Goal: Use online tool/utility: Use online tool/utility

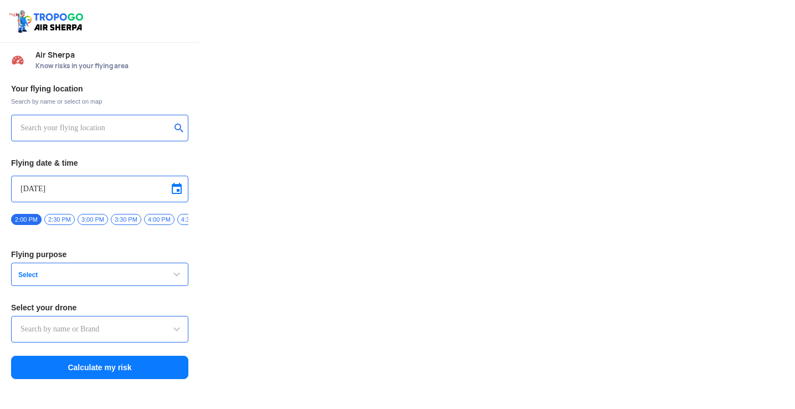
type input "Aquila X2"
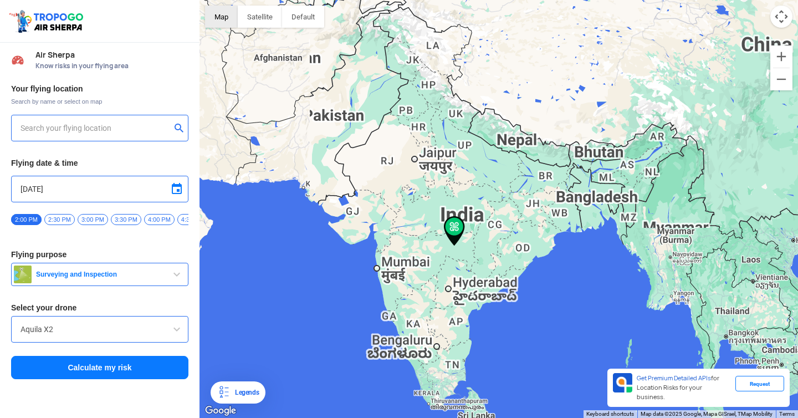
type input "[STREET_ADDRESS]"
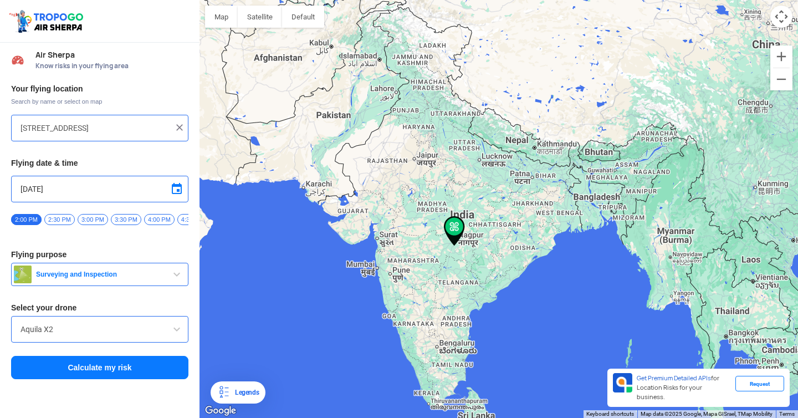
click at [134, 342] on div "Aquila X2" at bounding box center [99, 329] width 177 height 27
click at [137, 336] on input "Aquila X2" at bounding box center [100, 329] width 158 height 13
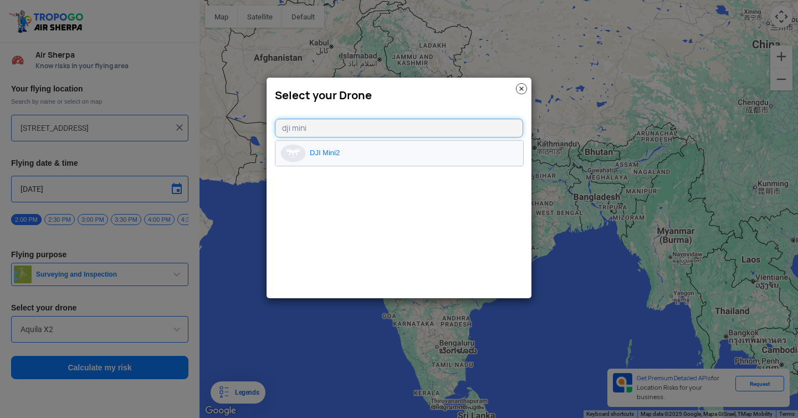
type input "dji mini"
click at [335, 150] on li "DJI Mini2" at bounding box center [399, 153] width 248 height 25
type input "DJI Mini2"
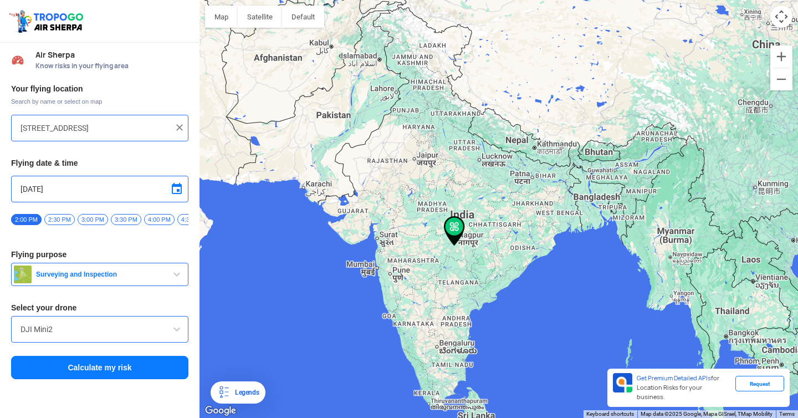
click at [141, 279] on span "Surveying and Inspection" at bounding box center [101, 274] width 139 height 9
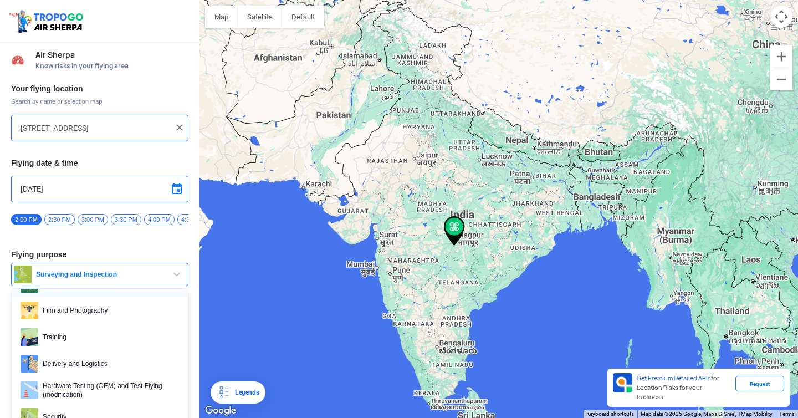
scroll to position [42, 0]
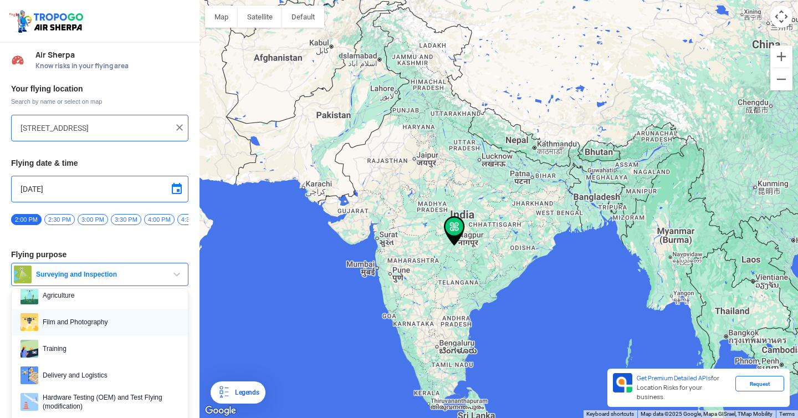
click at [86, 329] on span "Film and Photography" at bounding box center [108, 322] width 141 height 18
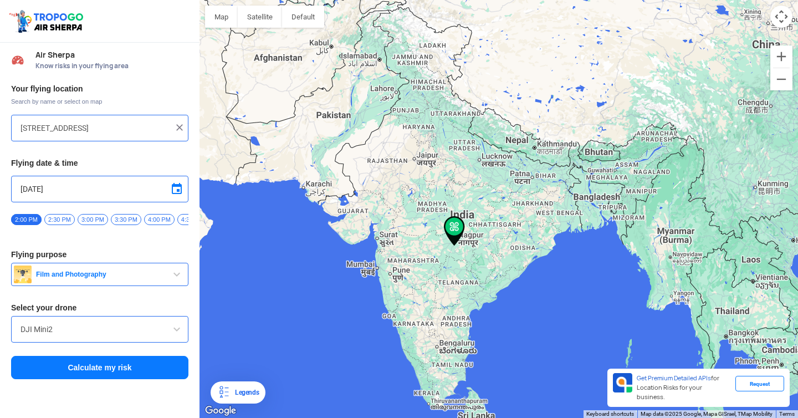
click at [106, 368] on button "Calculate my risk" at bounding box center [99, 367] width 177 height 23
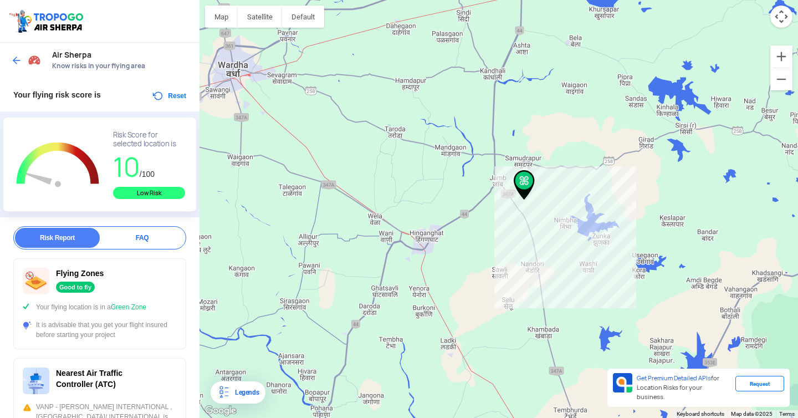
click at [525, 200] on div at bounding box center [498, 209] width 598 height 418
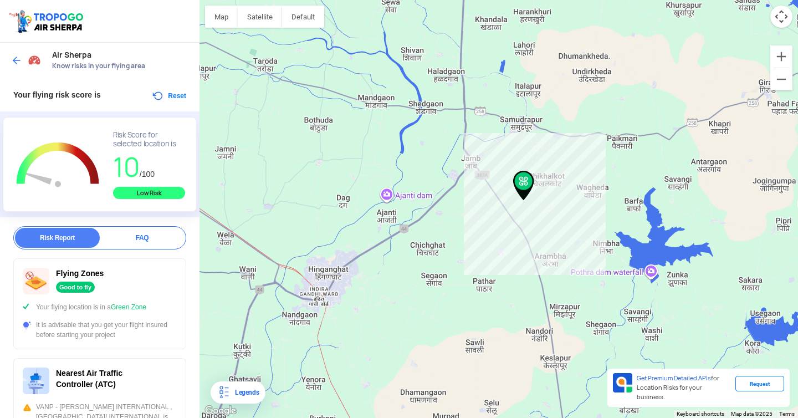
click at [139, 238] on div "FAQ" at bounding box center [142, 238] width 85 height 20
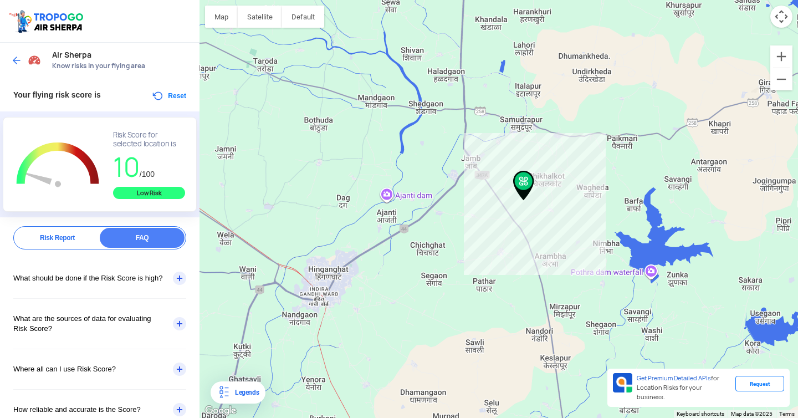
click at [178, 289] on div "What should be done if the Risk Score is high?" at bounding box center [99, 278] width 173 height 40
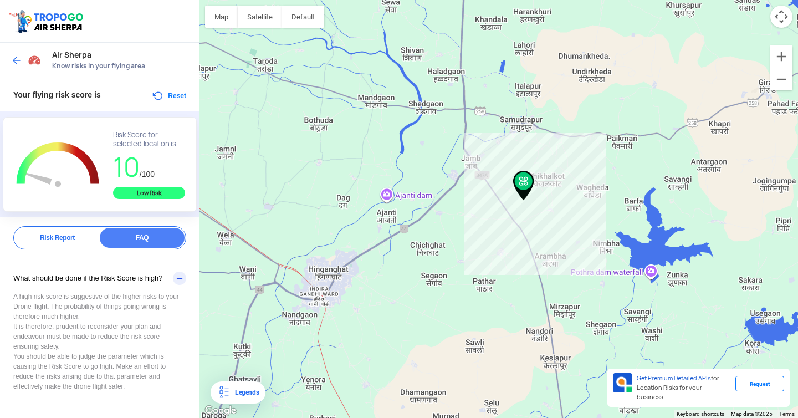
click at [176, 284] on div "What should be done if the Risk Score is high?" at bounding box center [99, 278] width 173 height 40
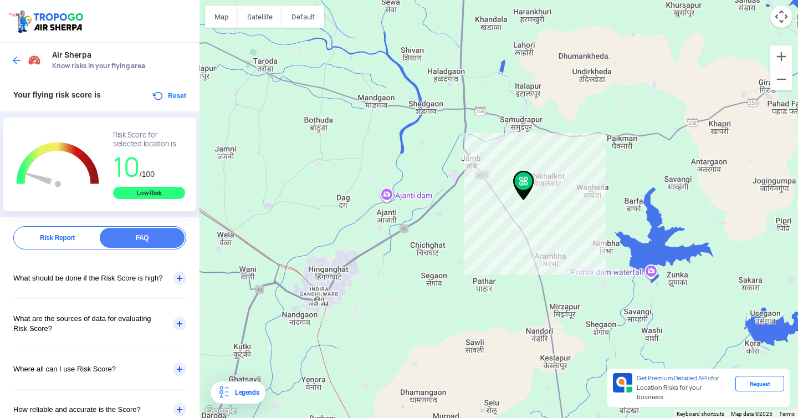
click at [163, 374] on div "Where all can I use Risk Score?" at bounding box center [99, 369] width 173 height 40
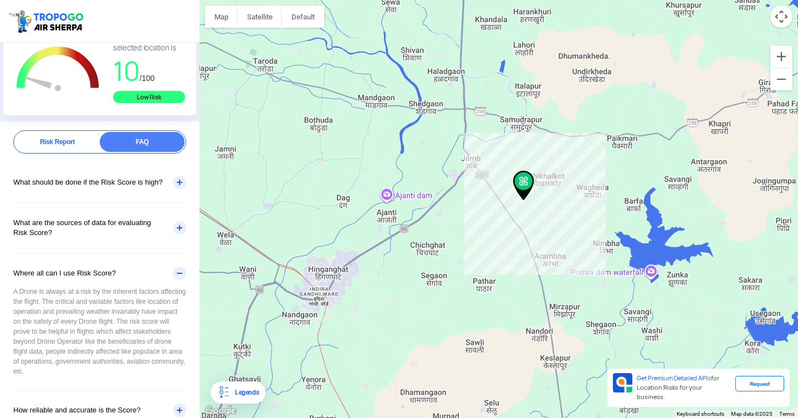
scroll to position [96, 0]
click at [147, 279] on div "Where all can I use Risk Score?" at bounding box center [99, 273] width 173 height 40
